Goal: Information Seeking & Learning: Learn about a topic

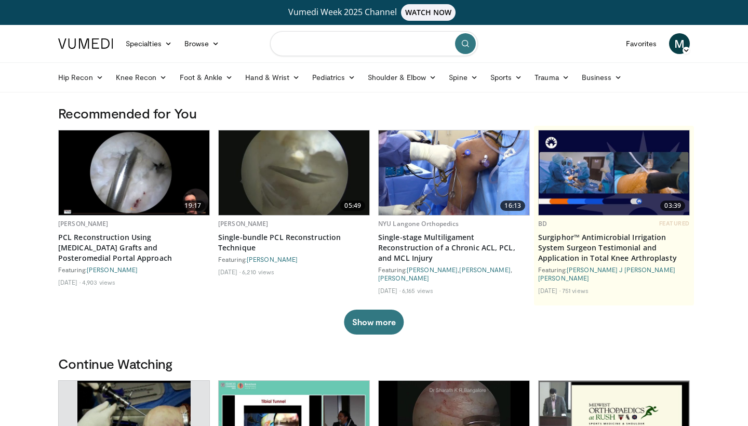
click at [337, 39] on input "Search topics, interventions" at bounding box center [374, 43] width 208 height 25
type input "**********"
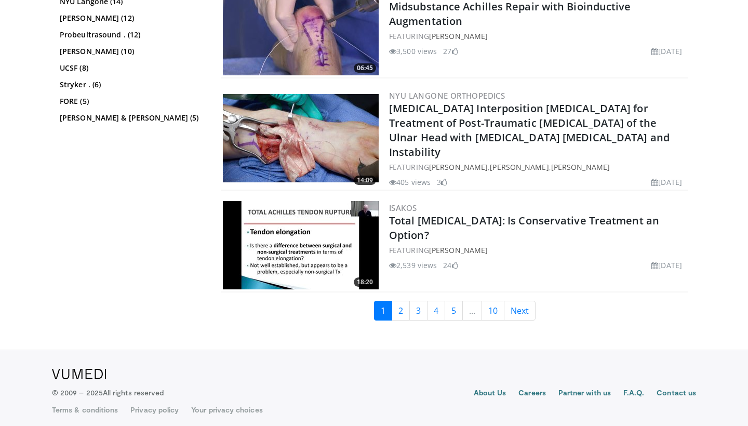
scroll to position [2595, 0]
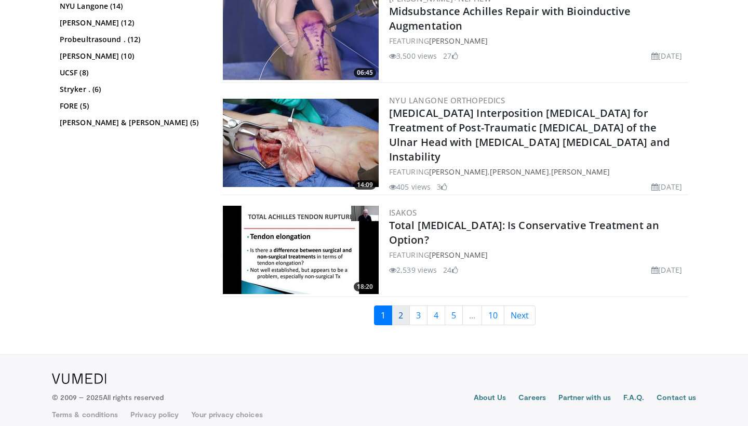
click at [401, 307] on link "2" at bounding box center [401, 316] width 18 height 20
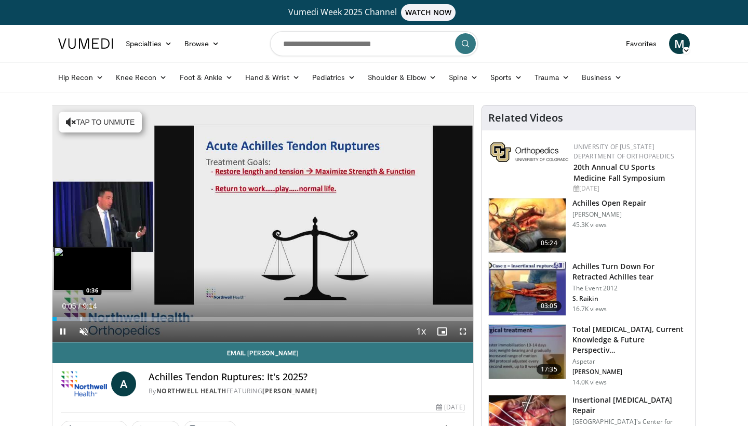
click at [81, 319] on div "Progress Bar" at bounding box center [81, 319] width 1 height 4
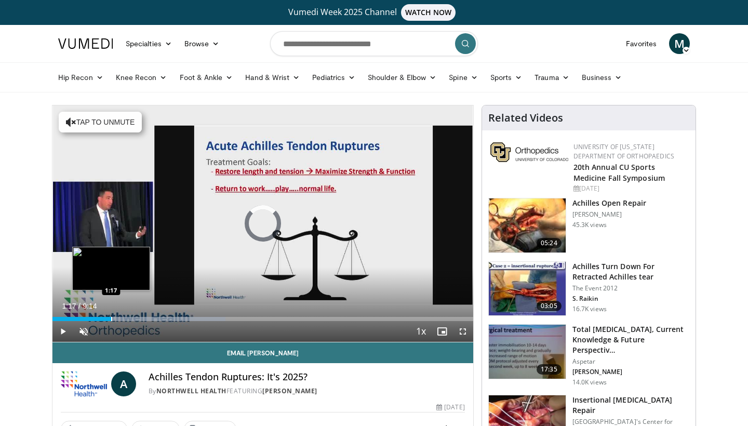
click at [111, 317] on div "Progress Bar" at bounding box center [111, 319] width 1 height 4
click at [131, 316] on div "Loaded : 41.18% 1:18 1:43" at bounding box center [262, 316] width 421 height 10
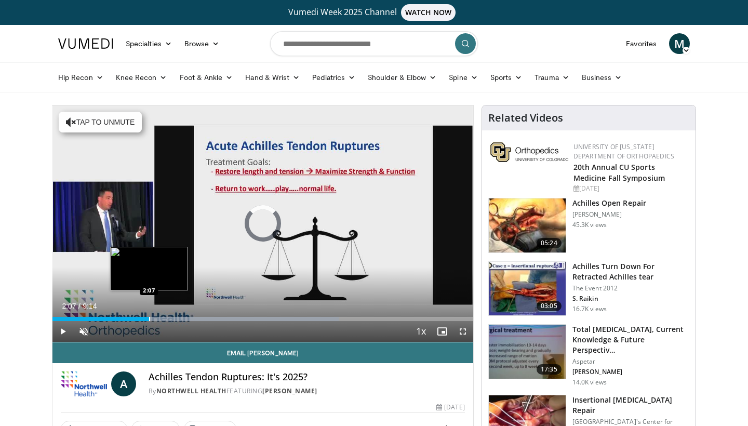
click at [149, 317] on div "Progress Bar" at bounding box center [149, 319] width 1 height 4
click at [158, 318] on div "Progress Bar" at bounding box center [158, 319] width 1 height 4
click at [173, 319] on div "Progress Bar" at bounding box center [173, 319] width 1 height 4
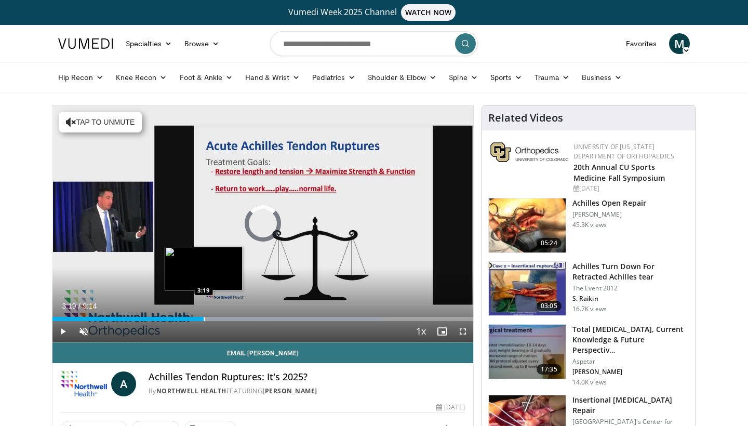
click at [204, 320] on div "Progress Bar" at bounding box center [204, 319] width 1 height 4
click at [222, 320] on div "Progress Bar" at bounding box center [222, 319] width 1 height 4
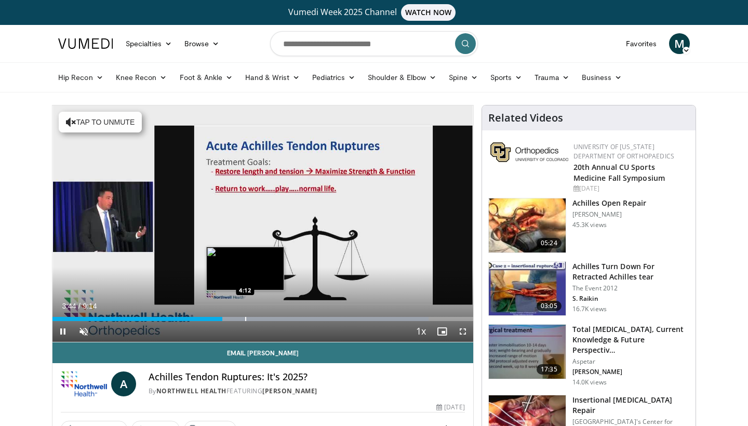
click at [246, 319] on div "Progress Bar" at bounding box center [245, 319] width 1 height 4
click at [255, 319] on div "Progress Bar" at bounding box center [255, 319] width 1 height 4
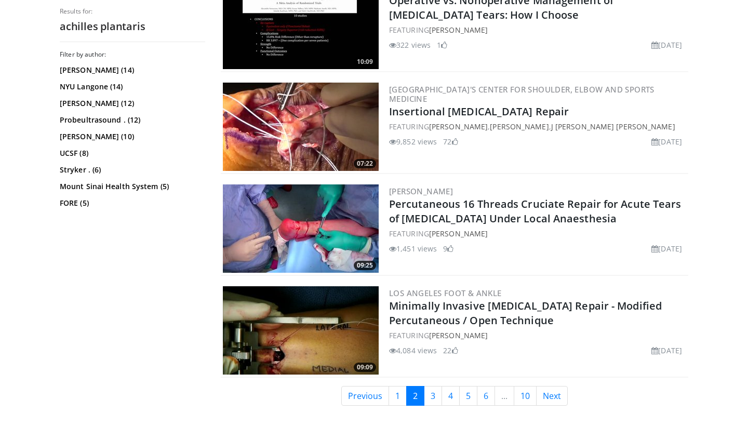
scroll to position [2528, 0]
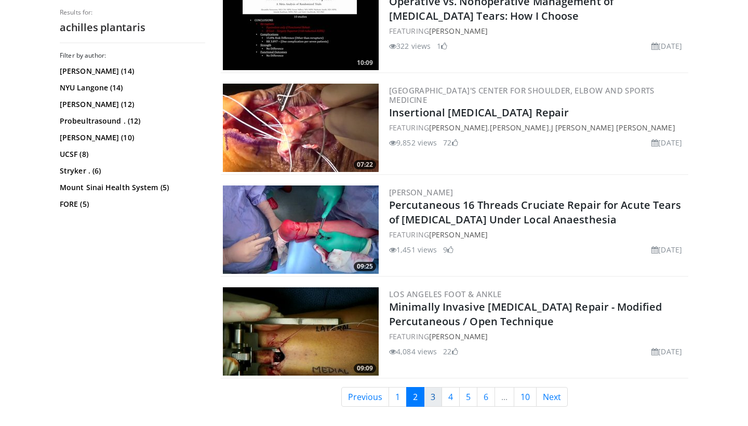
click at [435, 387] on link "3" at bounding box center [433, 397] width 18 height 20
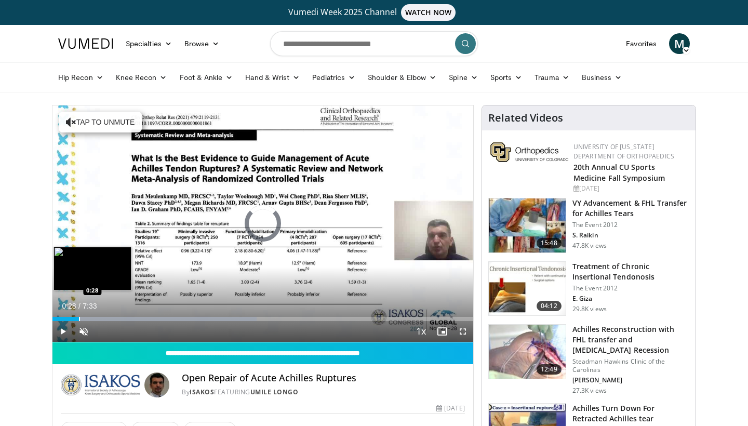
click at [79, 317] on div "Progress Bar" at bounding box center [79, 319] width 1 height 4
click at [89, 317] on div "Progress Bar" at bounding box center [89, 319] width 1 height 4
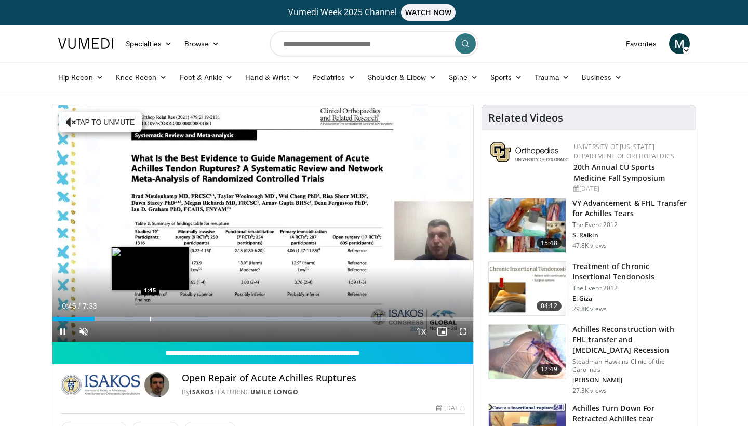
click at [150, 318] on div "Progress Bar" at bounding box center [150, 319] width 1 height 4
click at [162, 319] on div "Progress Bar" at bounding box center [162, 319] width 1 height 4
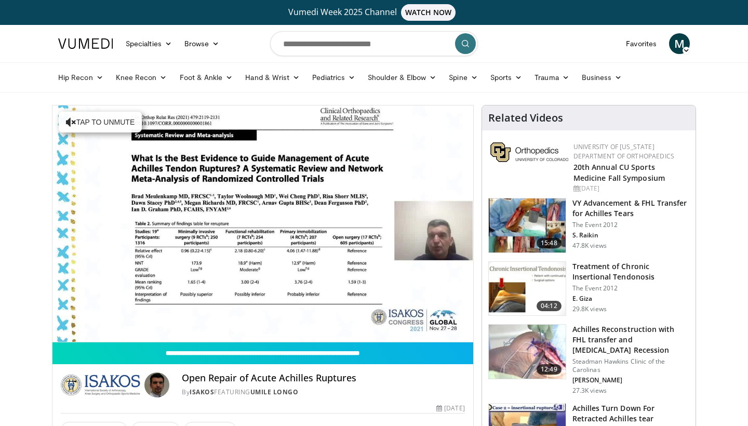
click at [176, 319] on div "10 seconds Tap to unmute" at bounding box center [262, 223] width 421 height 236
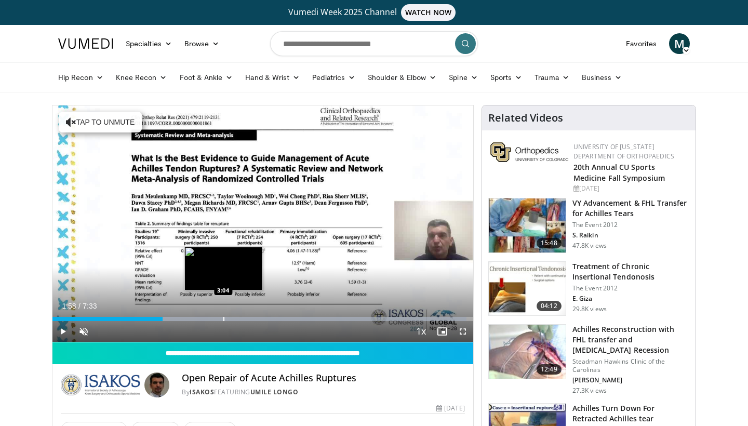
click at [223, 317] on div "Progress Bar" at bounding box center [223, 319] width 1 height 4
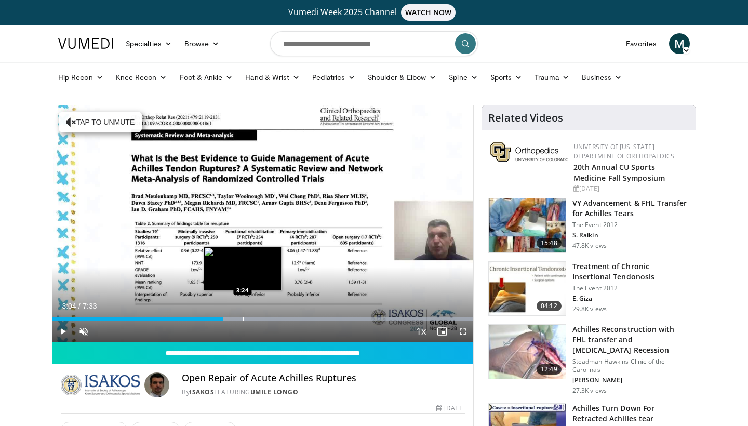
click at [243, 318] on div "Progress Bar" at bounding box center [243, 319] width 1 height 4
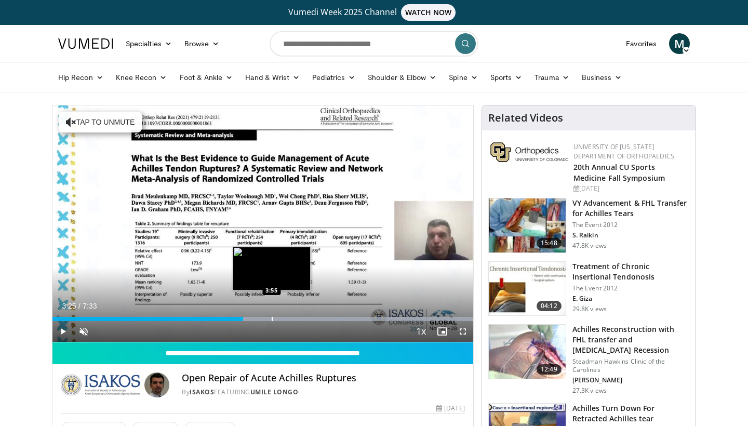
click at [272, 317] on div "Progress Bar" at bounding box center [272, 319] width 1 height 4
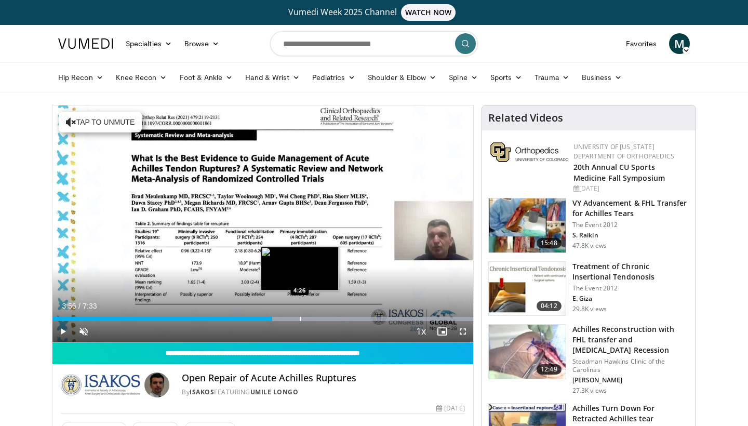
click at [300, 316] on div "Loaded : 99.94% 3:56 4:26" at bounding box center [262, 316] width 421 height 10
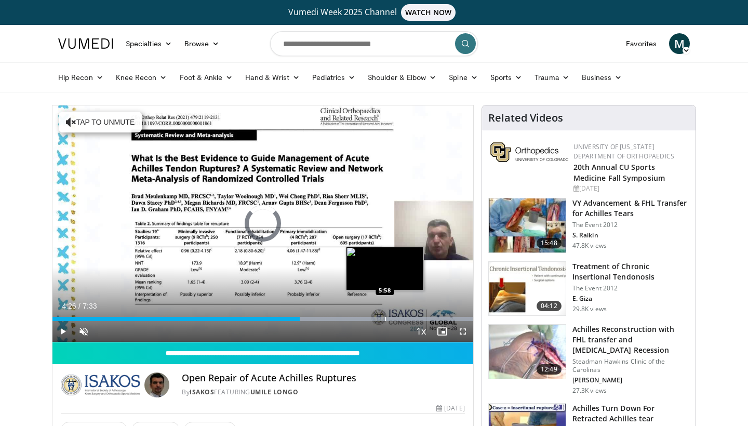
click at [385, 313] on div "Loaded : 99.94% 4:26 5:58" at bounding box center [262, 316] width 421 height 10
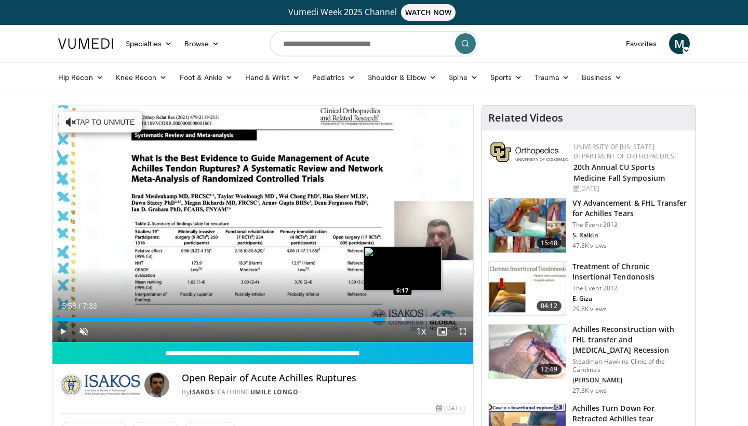
click at [403, 320] on div "Progress Bar" at bounding box center [403, 319] width 1 height 4
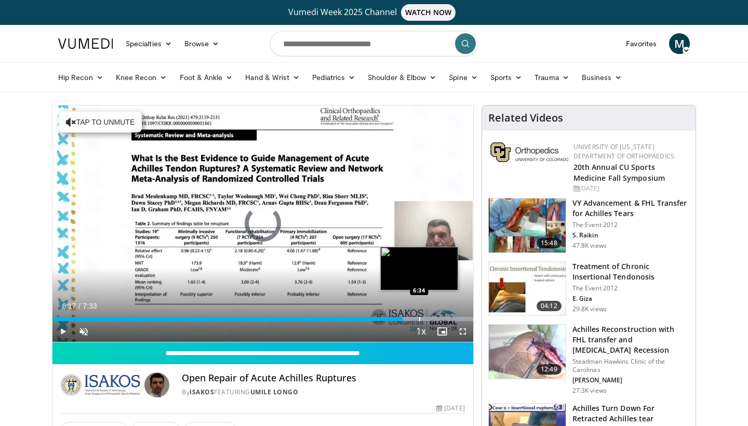
click at [419, 319] on div "Progress Bar" at bounding box center [419, 319] width 1 height 4
click at [443, 319] on div "Progress Bar" at bounding box center [443, 319] width 1 height 4
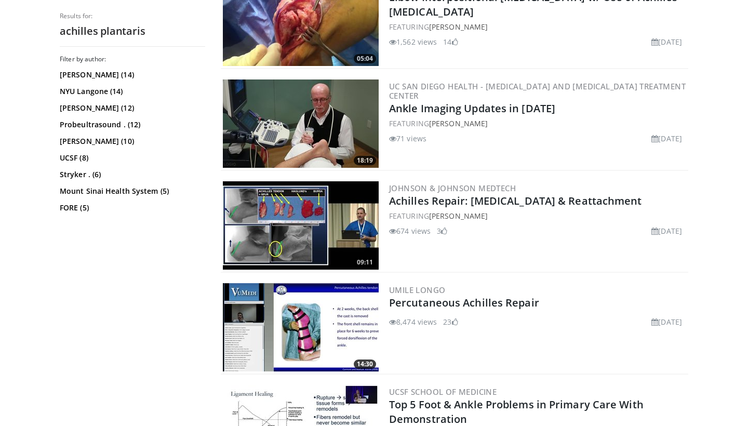
scroll to position [2592, 0]
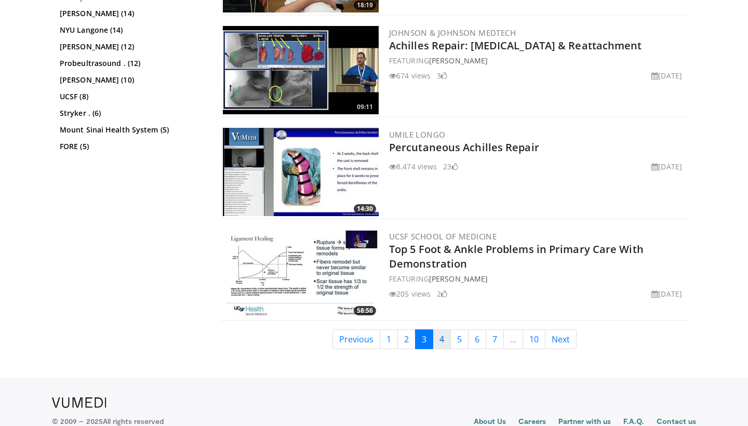
click at [445, 329] on link "4" at bounding box center [442, 339] width 18 height 20
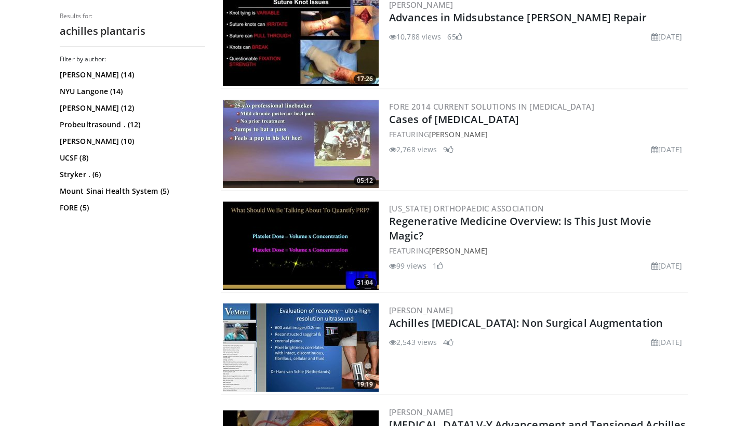
scroll to position [2014, 0]
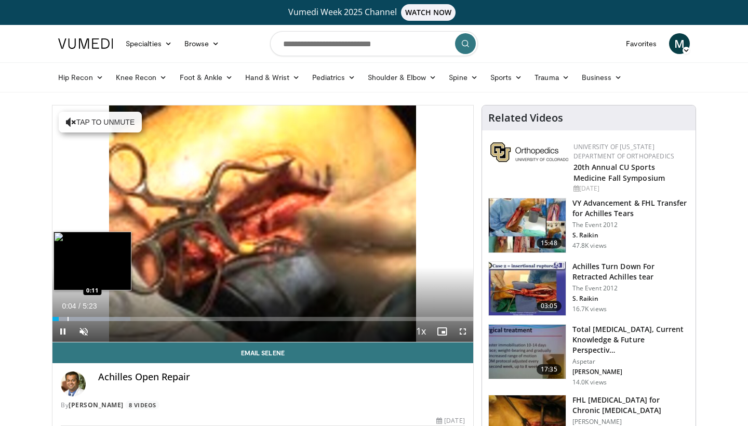
click at [68, 317] on div "Progress Bar" at bounding box center [68, 319] width 1 height 4
click at [99, 317] on div "Progress Bar" at bounding box center [99, 319] width 1 height 4
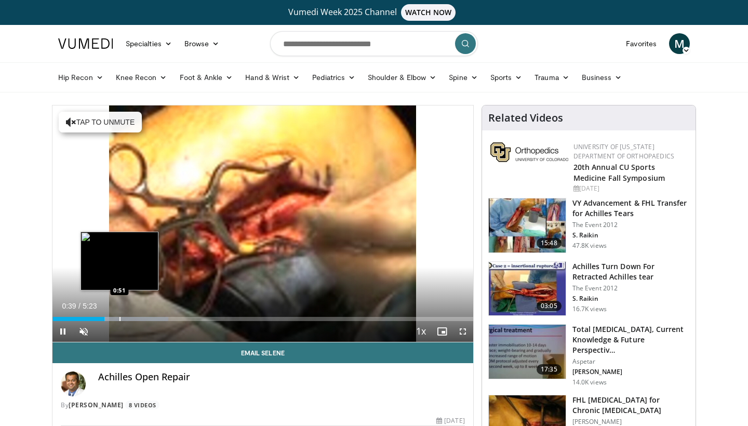
click at [120, 317] on div "Progress Bar" at bounding box center [120, 319] width 1 height 4
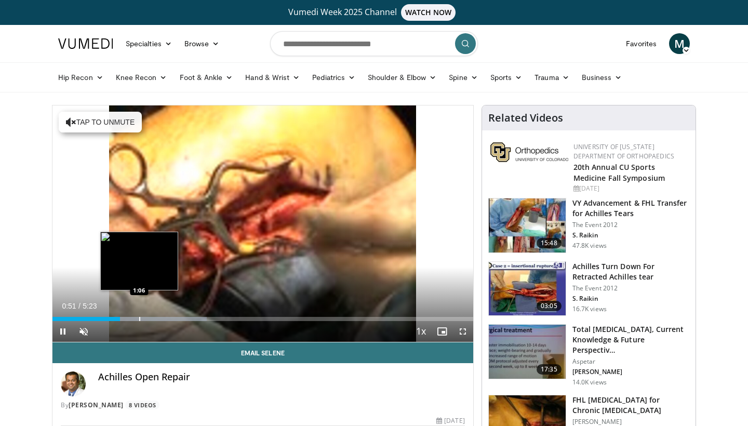
click at [139, 317] on div "Progress Bar" at bounding box center [139, 319] width 1 height 4
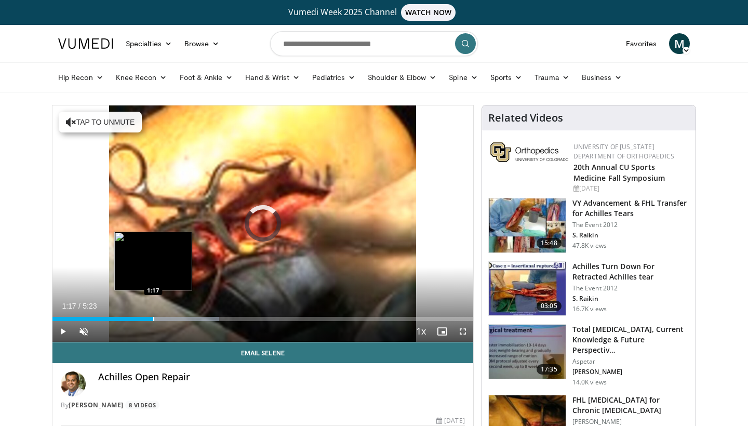
click at [153, 317] on div "Progress Bar" at bounding box center [153, 319] width 1 height 4
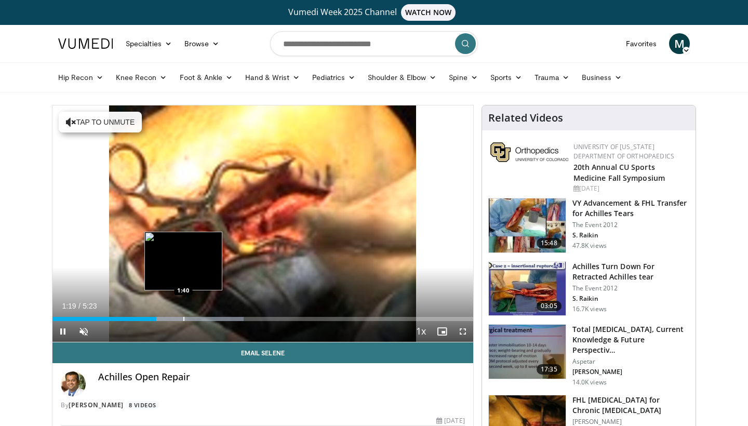
click at [184, 317] on div "Progress Bar" at bounding box center [183, 319] width 1 height 4
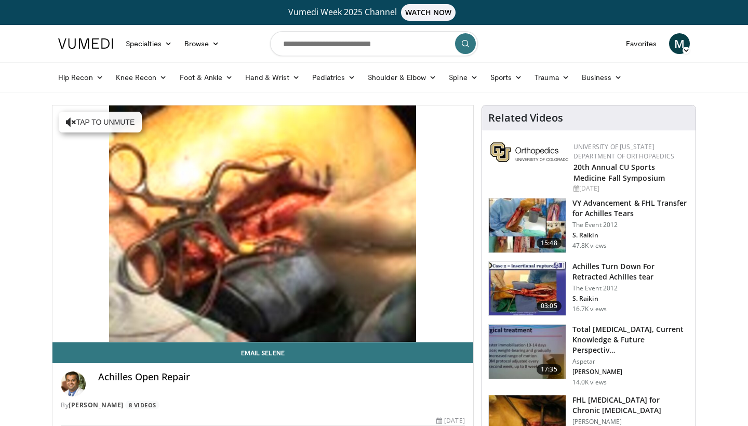
click at [205, 317] on div "10 seconds Tap to unmute" at bounding box center [262, 223] width 421 height 236
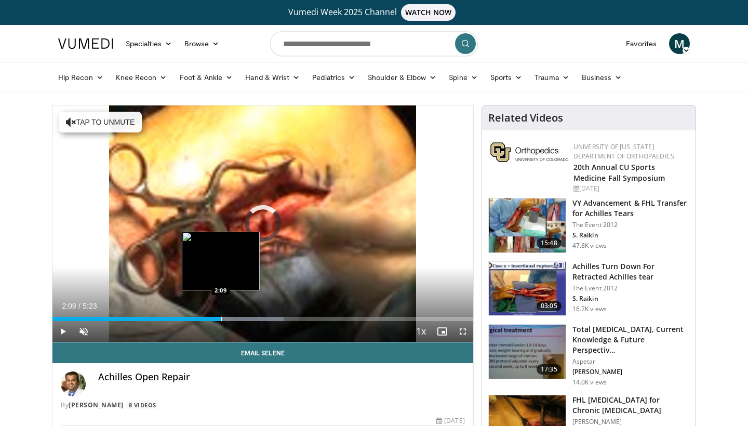
click at [221, 317] on div "Progress Bar" at bounding box center [221, 319] width 1 height 4
click at [241, 319] on div "Progress Bar" at bounding box center [241, 319] width 1 height 4
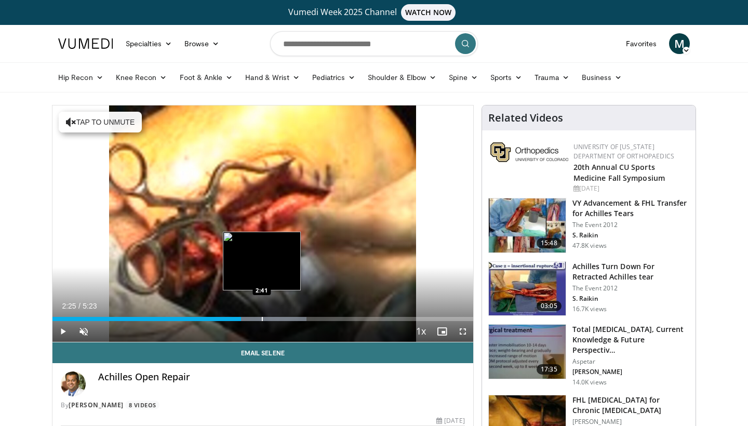
click at [262, 320] on div "Progress Bar" at bounding box center [262, 319] width 1 height 4
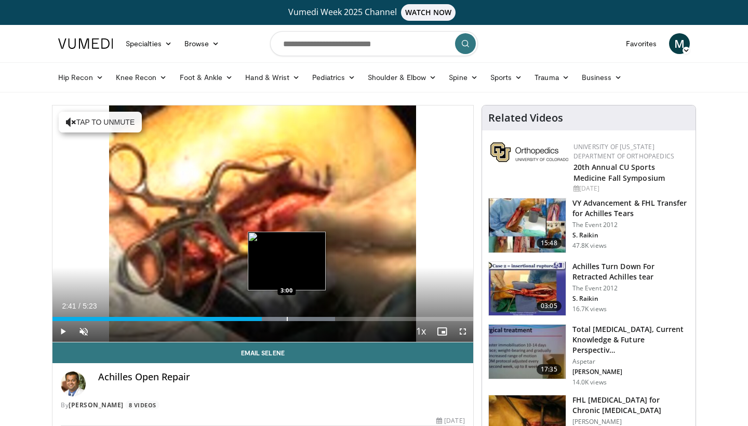
click at [287, 317] on div "Progress Bar" at bounding box center [287, 319] width 1 height 4
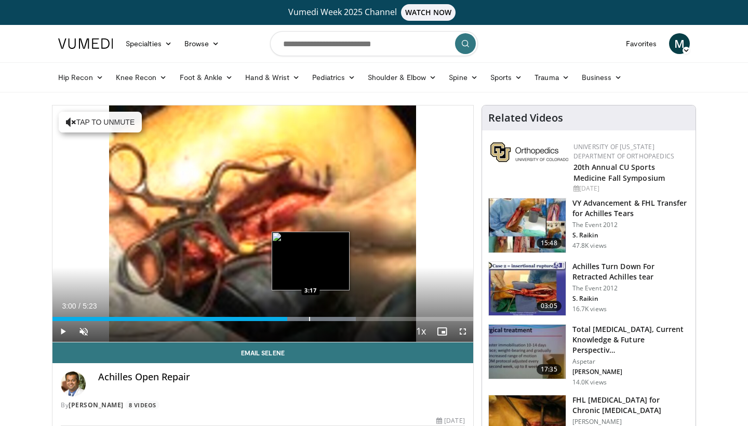
click at [311, 315] on div "Loaded : 72.11% 3:00 3:17" at bounding box center [262, 316] width 421 height 10
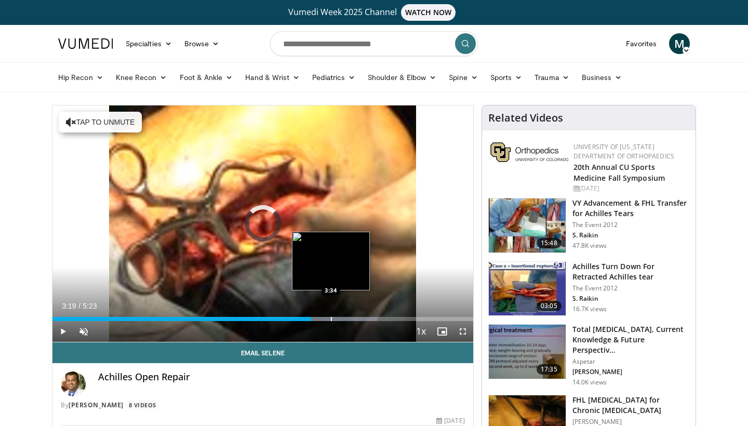
click at [331, 316] on div "Loaded : 77.18% 3:19 3:34" at bounding box center [262, 316] width 421 height 10
click at [346, 315] on div "Loaded : 82.39% 3:34 3:38" at bounding box center [262, 316] width 421 height 10
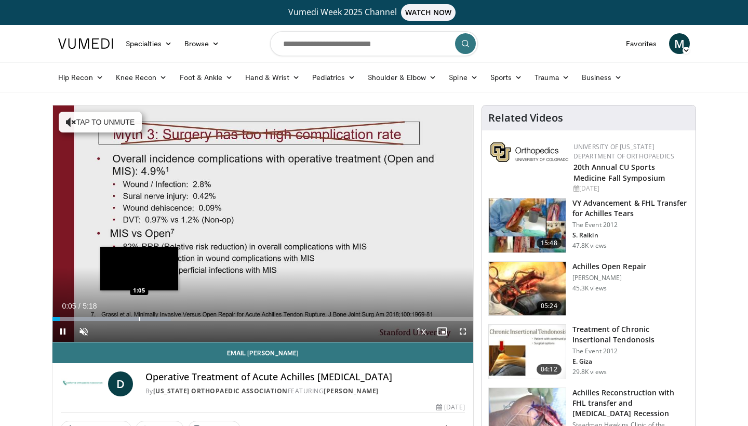
click at [138, 316] on div "Loaded : 28.22% 0:05 1:05" at bounding box center [262, 316] width 421 height 10
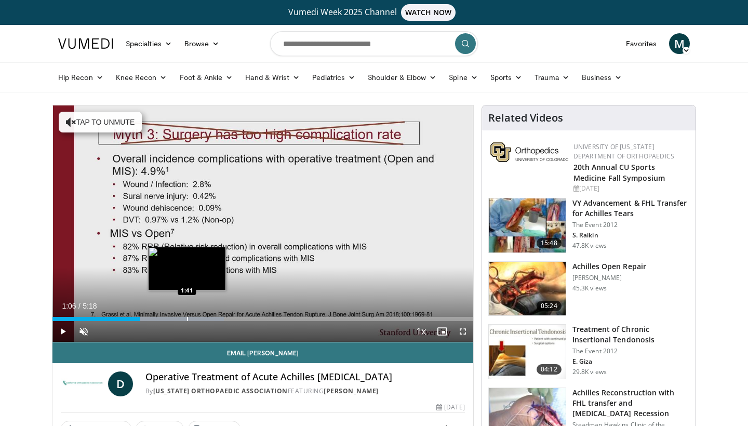
click at [187, 319] on div "Progress Bar" at bounding box center [187, 319] width 1 height 4
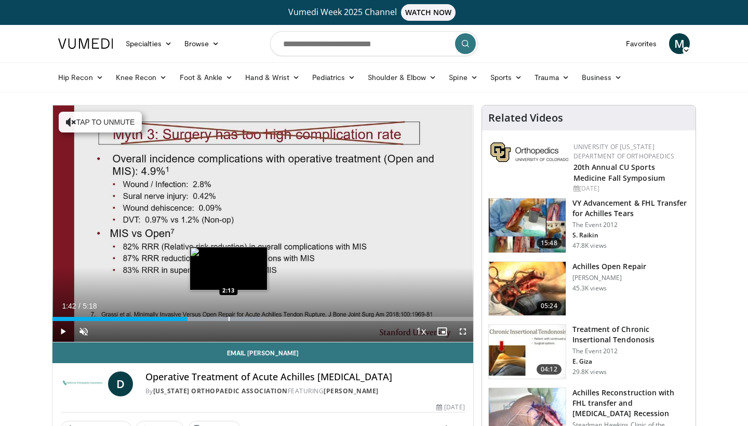
click at [229, 320] on div "Progress Bar" at bounding box center [229, 319] width 1 height 4
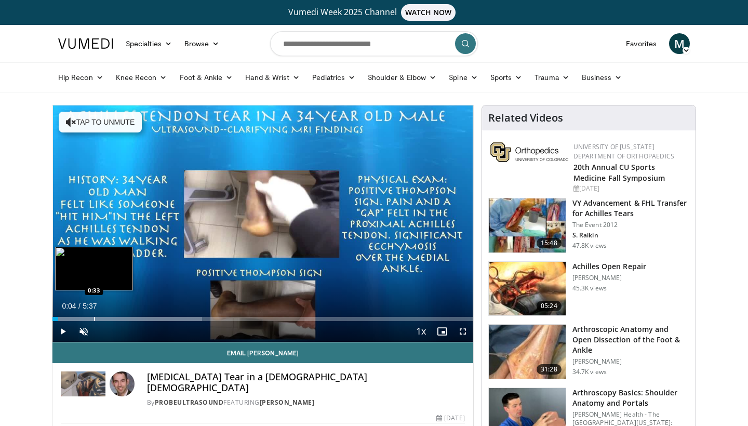
click at [94, 319] on div "Progress Bar" at bounding box center [94, 319] width 1 height 4
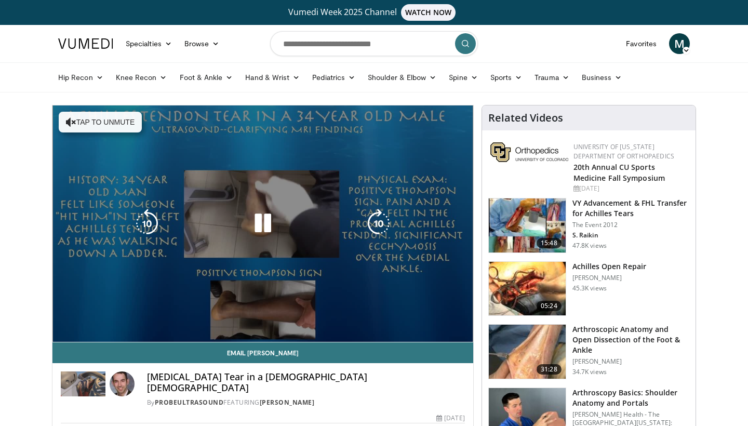
click at [118, 338] on div "Progress Bar" at bounding box center [145, 340] width 187 height 4
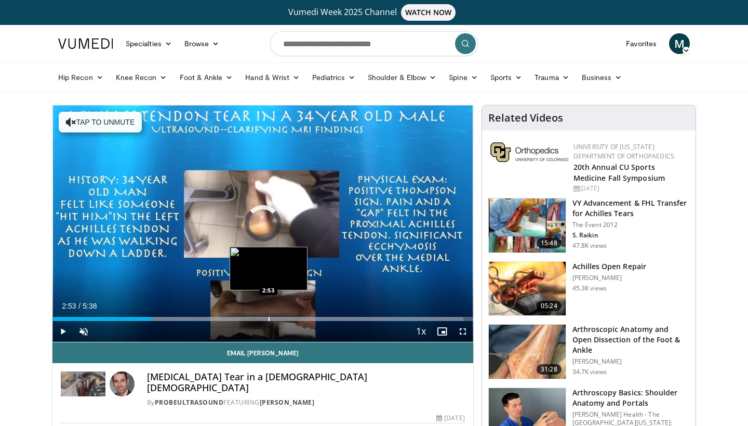
click at [269, 315] on div "Loaded : 97.69% 1:19 2:53" at bounding box center [262, 316] width 421 height 10
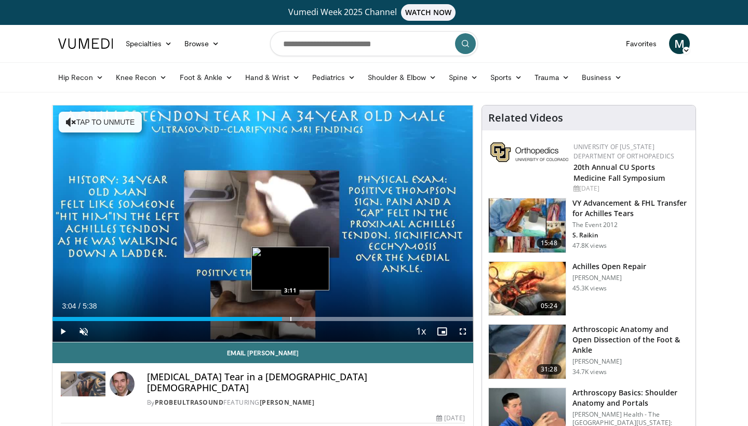
click at [290, 317] on div "Progress Bar" at bounding box center [290, 319] width 1 height 4
click at [314, 319] on div "Progress Bar" at bounding box center [314, 319] width 1 height 4
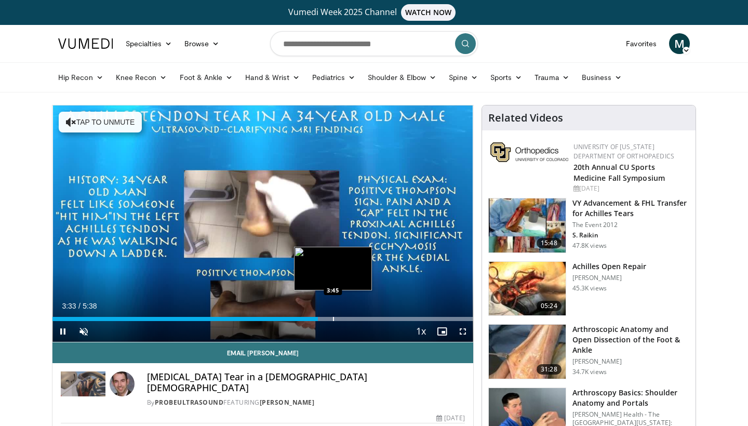
click at [334, 318] on div "Progress Bar" at bounding box center [333, 319] width 1 height 4
click at [345, 320] on div "Progress Bar" at bounding box center [345, 319] width 1 height 4
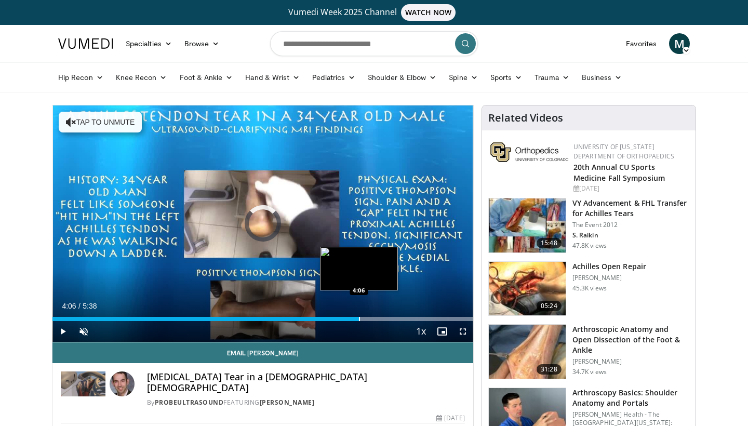
click at [359, 320] on div "Progress Bar" at bounding box center [359, 319] width 1 height 4
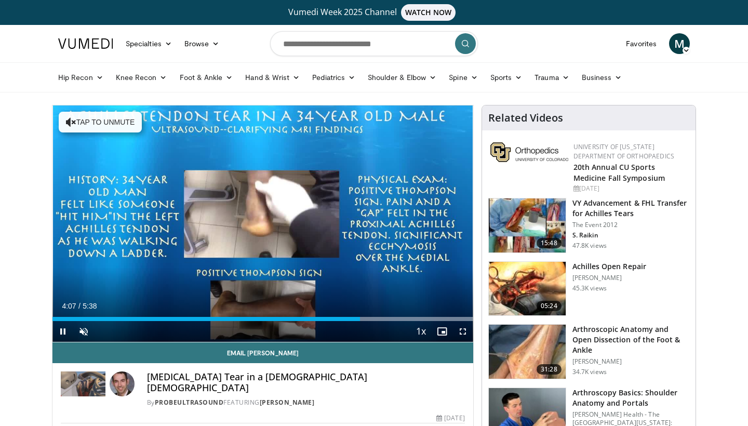
click at [383, 323] on div "Current Time 4:07 / Duration 5:38 Pause Skip Backward Skip Forward Unmute Loade…" at bounding box center [262, 331] width 421 height 21
click at [395, 321] on div "Current Time 4:08 / Duration 5:38 Pause Skip Backward Skip Forward Unmute Loade…" at bounding box center [262, 331] width 421 height 21
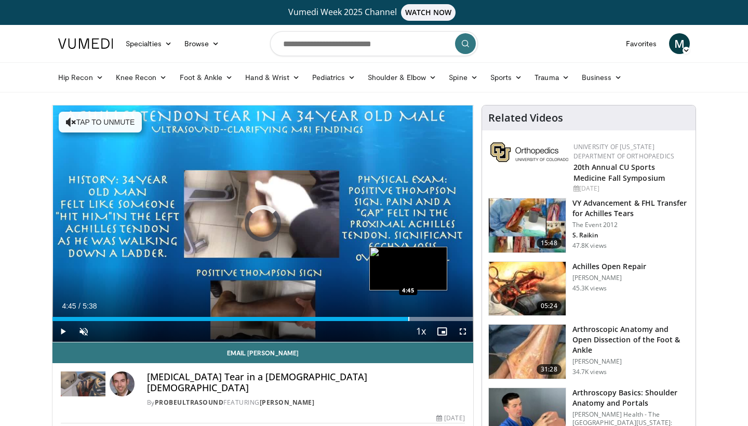
click at [408, 319] on div "Progress Bar" at bounding box center [408, 319] width 1 height 4
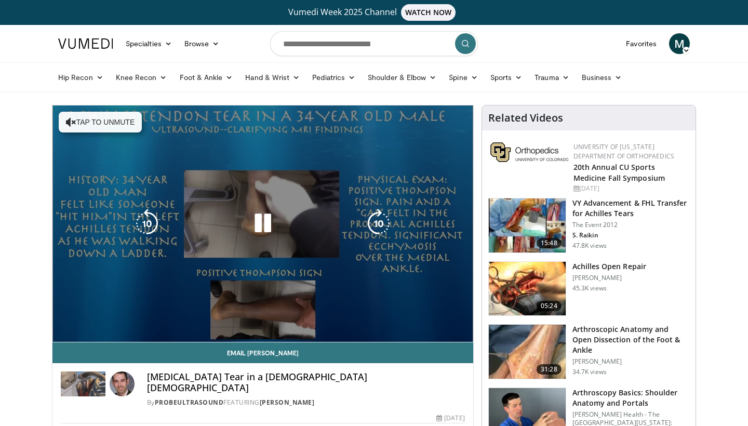
click at [428, 319] on video-js "**********" at bounding box center [262, 223] width 421 height 237
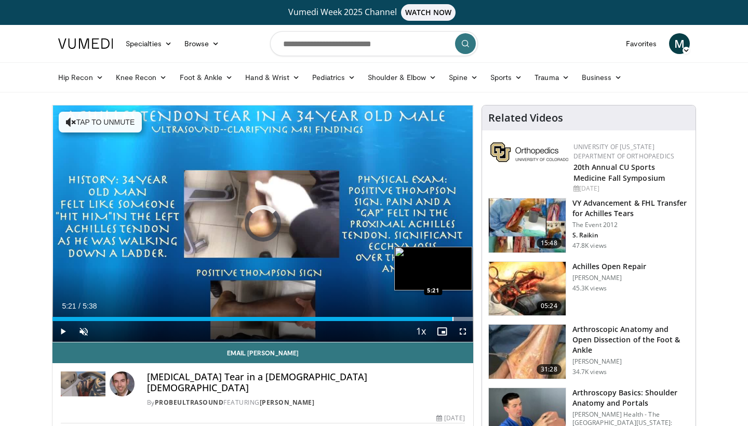
click at [453, 317] on div "Progress Bar" at bounding box center [453, 319] width 1 height 4
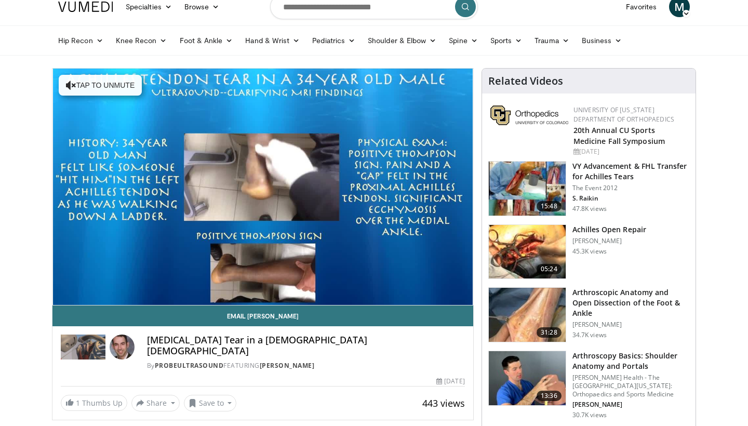
scroll to position [42, 0]
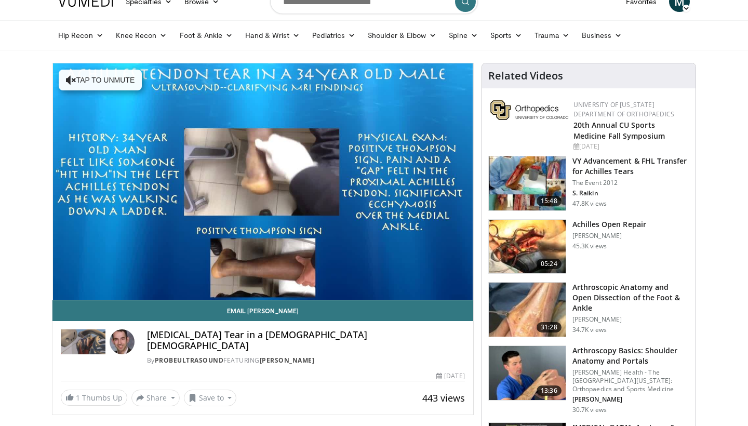
click at [583, 220] on h3 "Achilles Open Repair" at bounding box center [610, 224] width 74 height 10
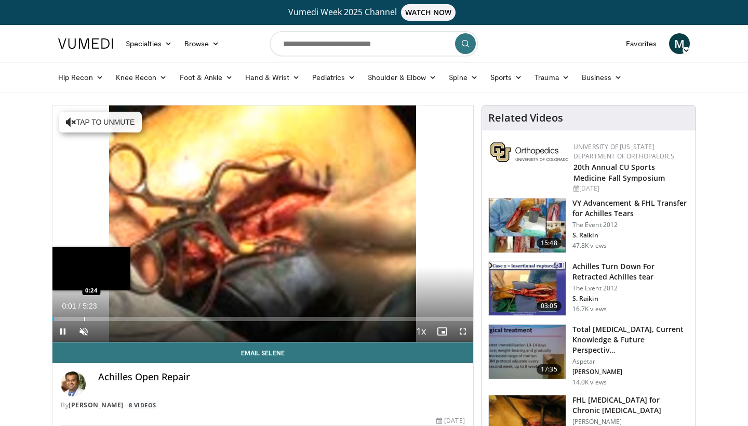
click at [84, 317] on div "Progress Bar" at bounding box center [84, 319] width 1 height 4
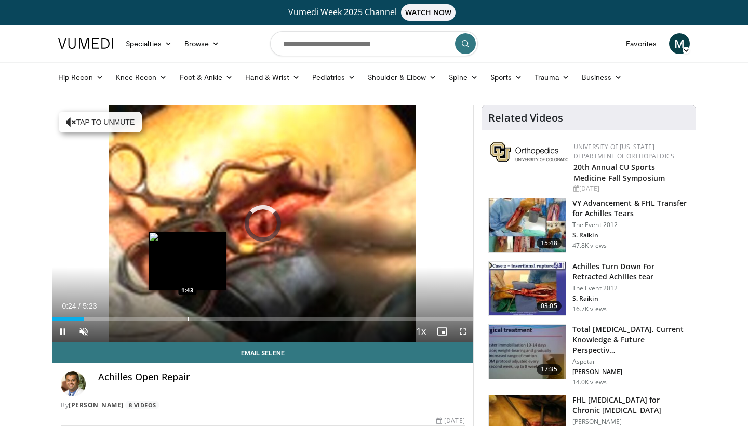
click at [188, 320] on div "Progress Bar" at bounding box center [188, 319] width 1 height 4
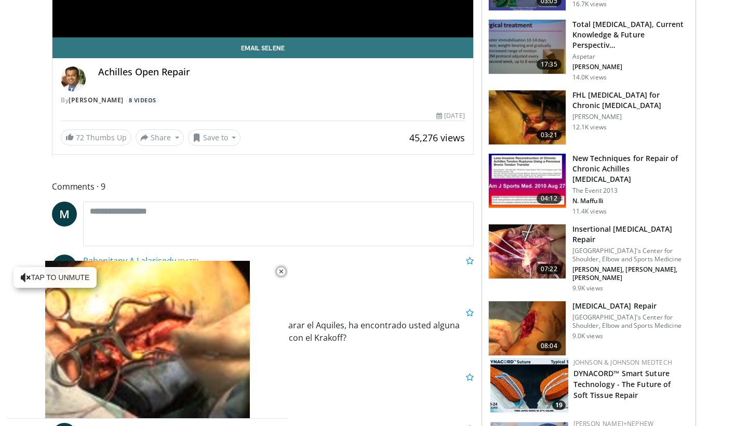
scroll to position [309, 0]
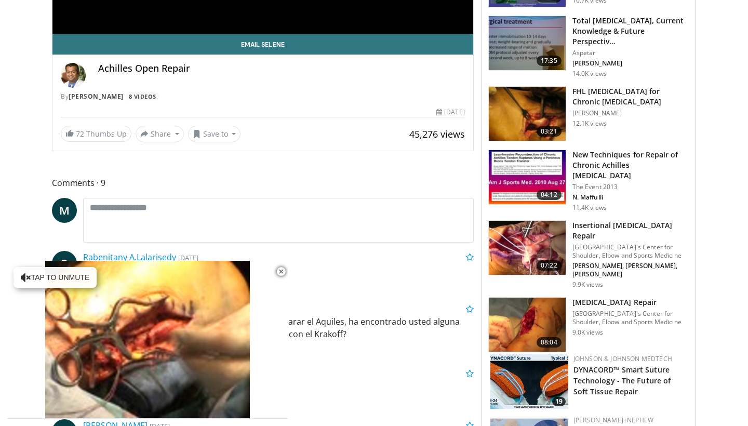
click at [590, 297] on h3 "[MEDICAL_DATA] Repair" at bounding box center [631, 302] width 117 height 10
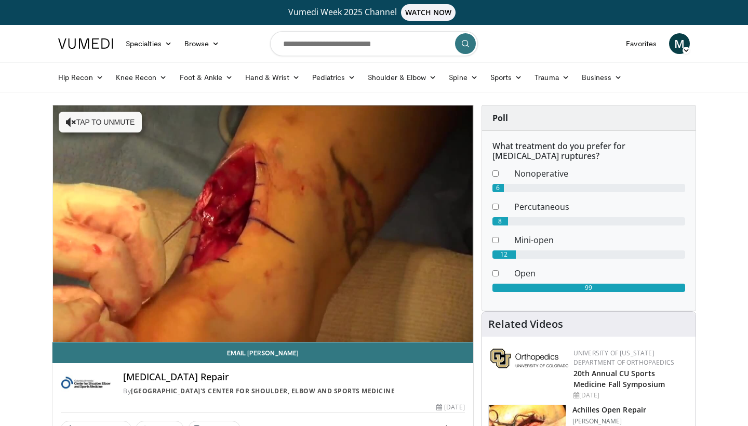
click at [167, 320] on video-js "**********" at bounding box center [262, 223] width 421 height 237
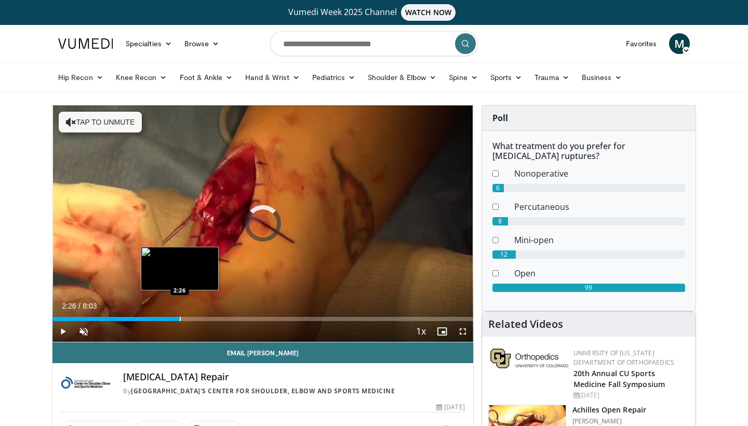
click at [180, 319] on div "Progress Bar" at bounding box center [180, 319] width 1 height 4
click at [164, 320] on div "Progress Bar" at bounding box center [164, 319] width 1 height 4
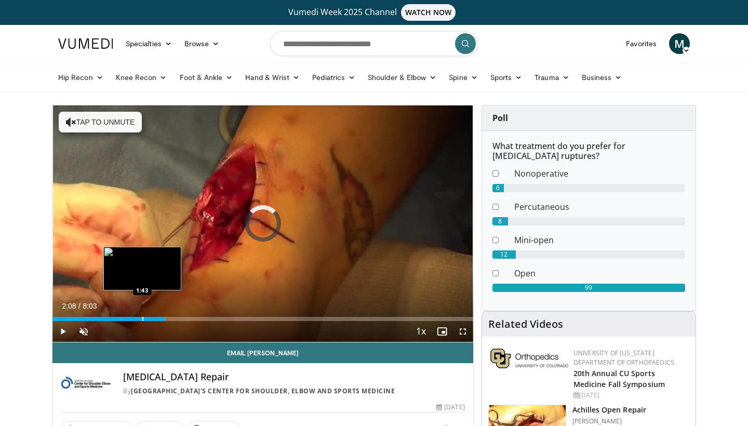
click at [142, 320] on div "Progress Bar" at bounding box center [142, 319] width 1 height 4
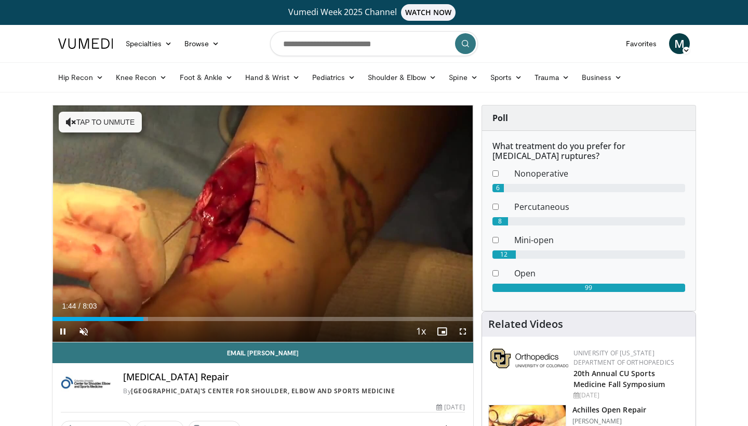
click at [127, 321] on div "Current Time 1:44 / Duration 8:03 Pause Skip Backward Skip Forward Unmute Loade…" at bounding box center [262, 331] width 421 height 21
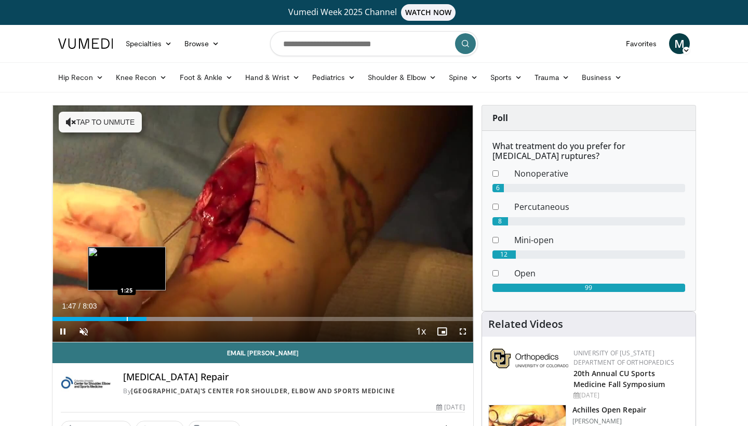
click at [127, 319] on div "Progress Bar" at bounding box center [127, 319] width 1 height 4
click at [116, 319] on div "1:26" at bounding box center [89, 319] width 75 height 4
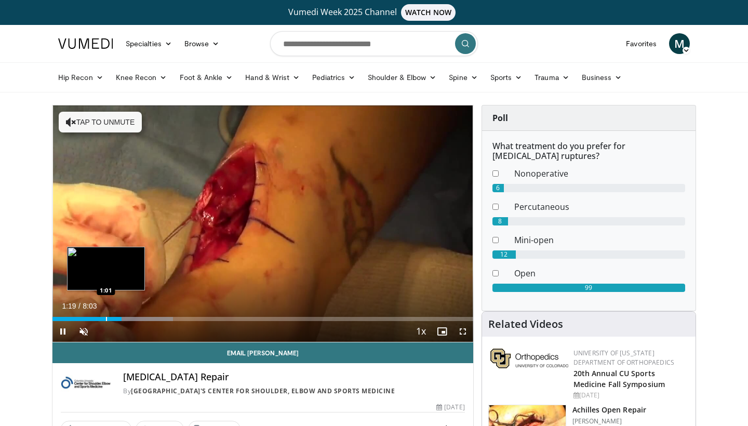
click at [106, 319] on div "Progress Bar" at bounding box center [106, 319] width 1 height 4
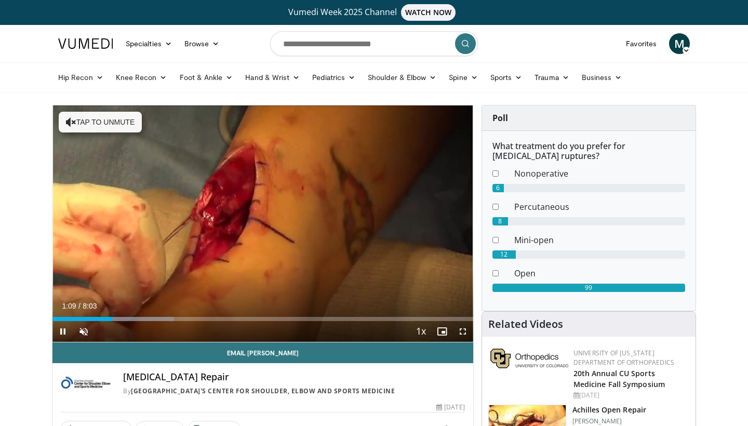
click at [64, 331] on span "Video Player" at bounding box center [62, 331] width 21 height 21
